Goal: Check status

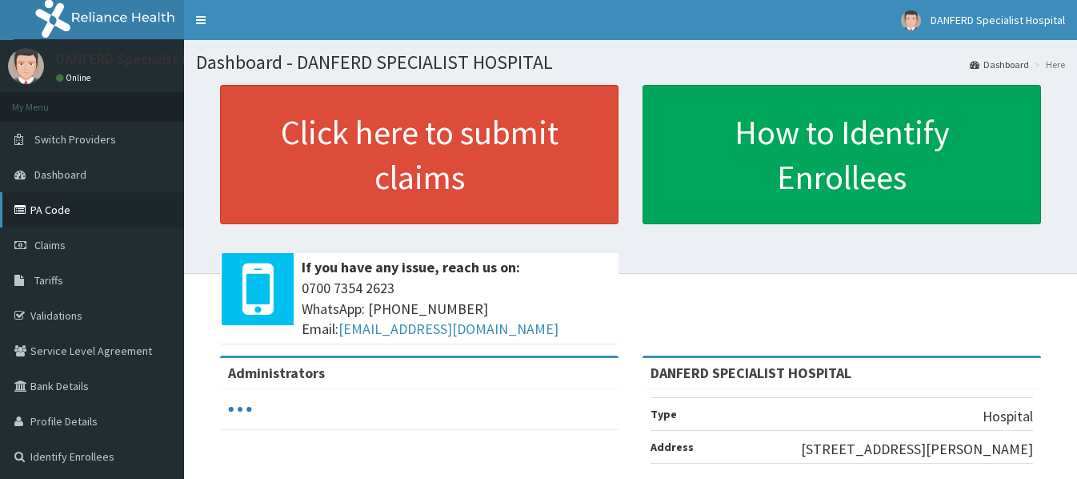
click at [50, 210] on link "PA Code" at bounding box center [92, 209] width 184 height 35
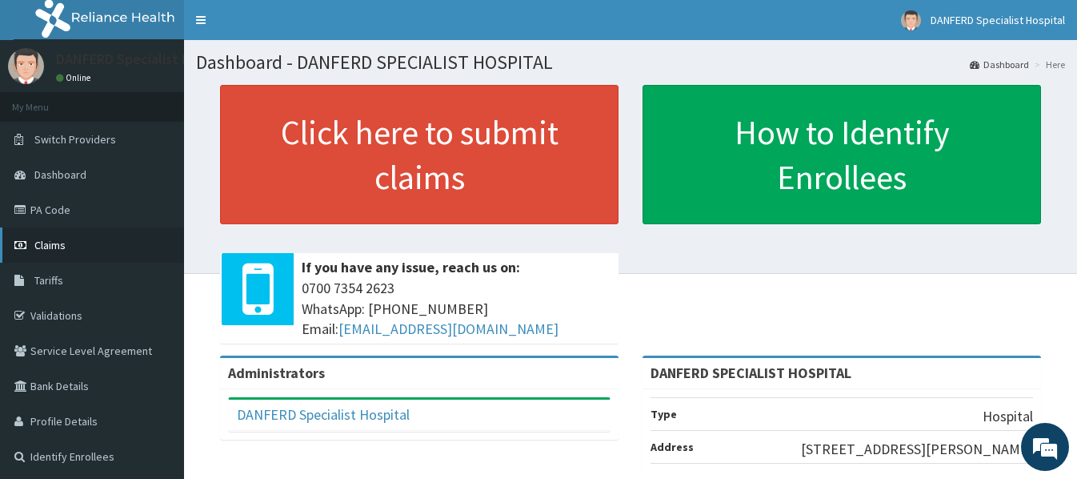
click at [70, 245] on link "Claims" at bounding box center [92, 244] width 184 height 35
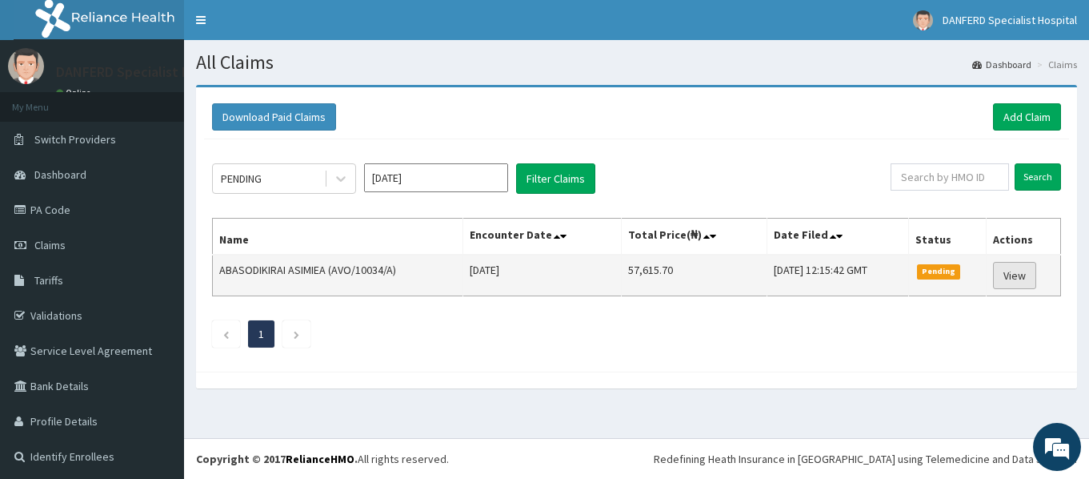
click at [1013, 275] on link "View" at bounding box center [1014, 275] width 43 height 27
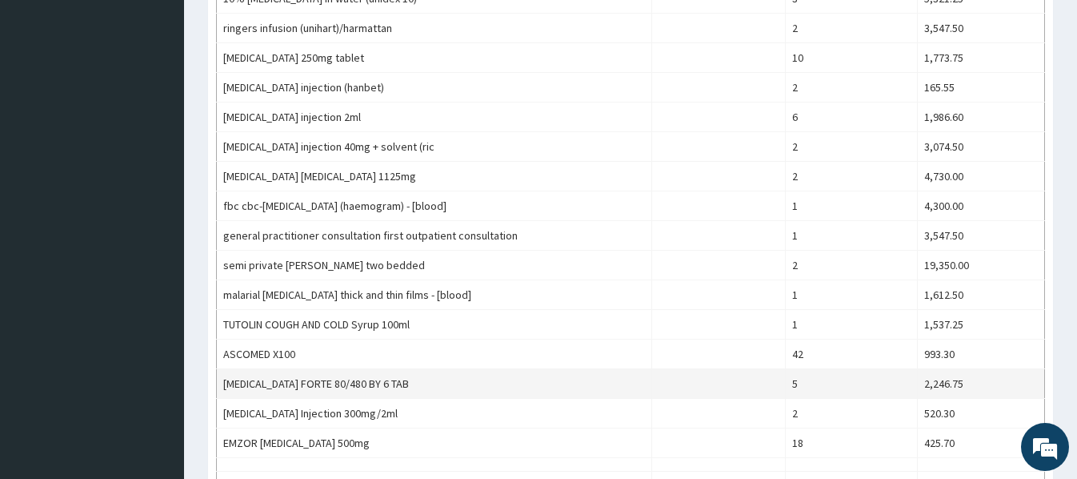
scroll to position [782, 0]
